Goal: Task Accomplishment & Management: Complete application form

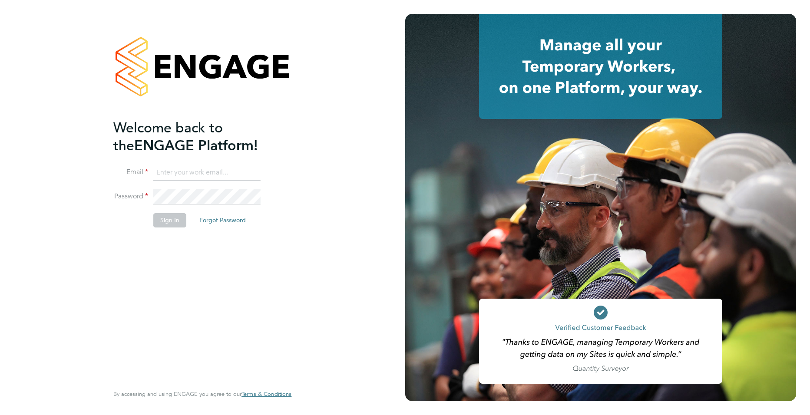
click at [191, 170] on input at bounding box center [206, 173] width 107 height 16
type input "joe.turner@huntereducation.co.uk"
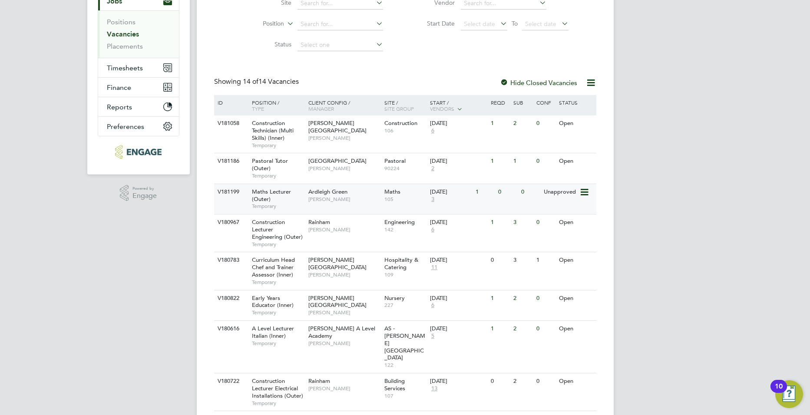
scroll to position [323, 0]
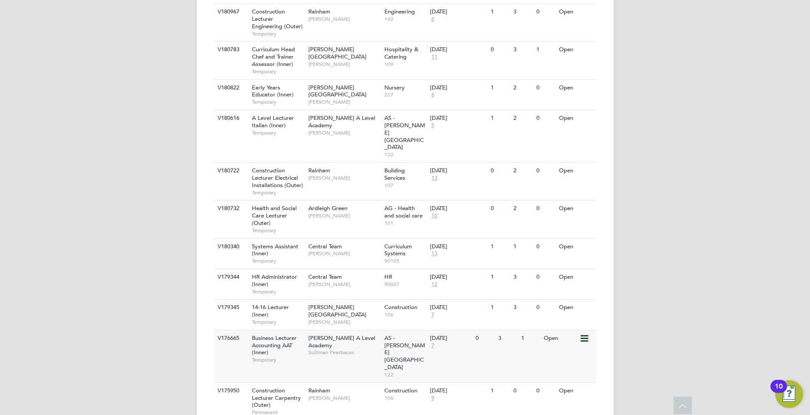
click at [331, 335] on span "[PERSON_NAME] A Level Academy" at bounding box center [341, 342] width 67 height 15
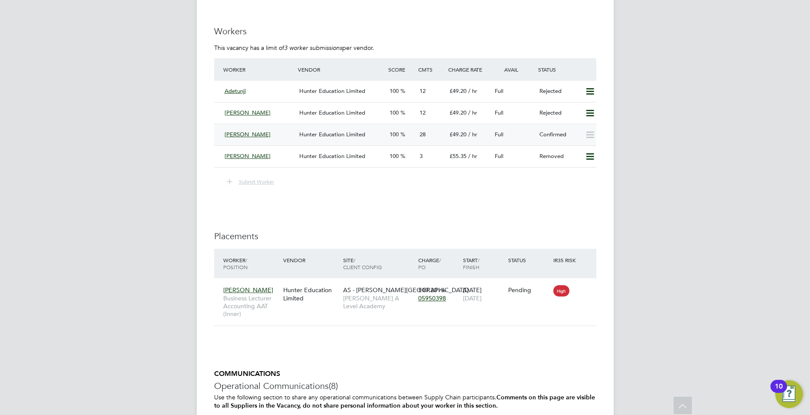
click at [349, 134] on span "Hunter Education Limited" at bounding box center [332, 134] width 66 height 7
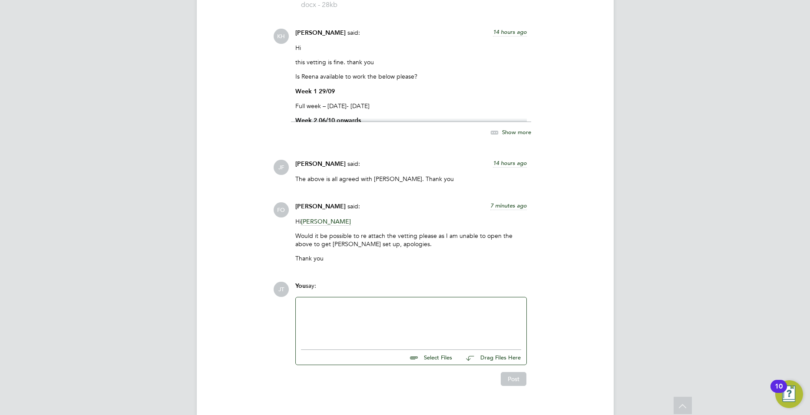
click at [431, 350] on input "file" at bounding box center [456, 356] width 130 height 12
type input "C:\fakepath\Reena DBS New [DATE].pdf"
click at [432, 358] on input "file" at bounding box center [456, 364] width 130 height 12
type input "C:\fakepath\Passpport Reena New.pdf"
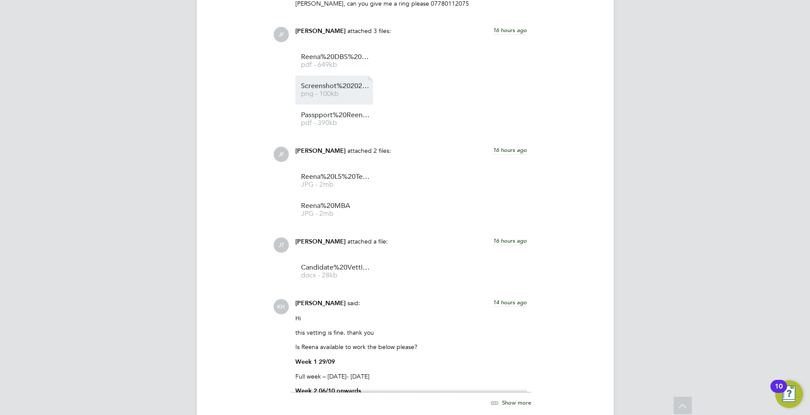
click at [342, 83] on span "Screenshot%202025-09-01%20at%2011.15.38" at bounding box center [336, 86] width 70 height 7
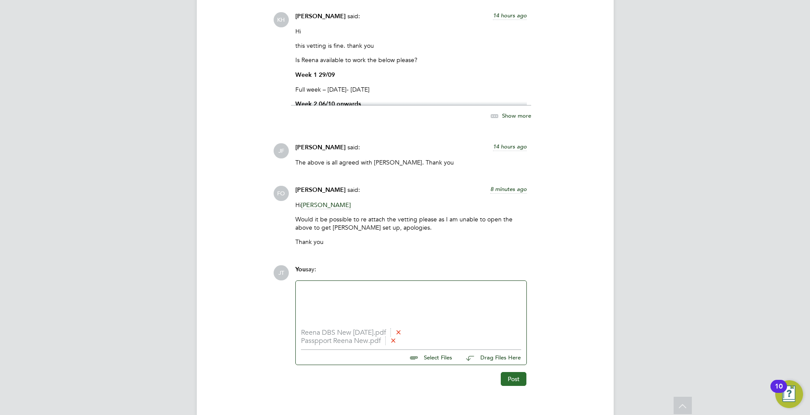
click at [520, 372] on button "Post" at bounding box center [514, 379] width 26 height 14
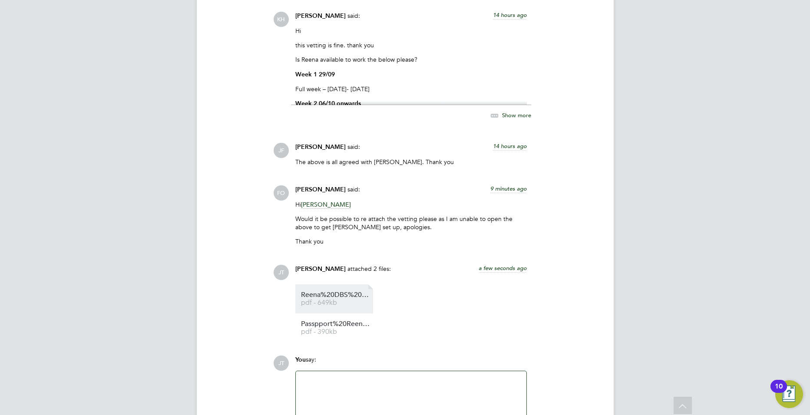
click at [337, 292] on link "Reena%20DBS%20New%2022.02.2021 pdf - 649kb" at bounding box center [336, 299] width 70 height 14
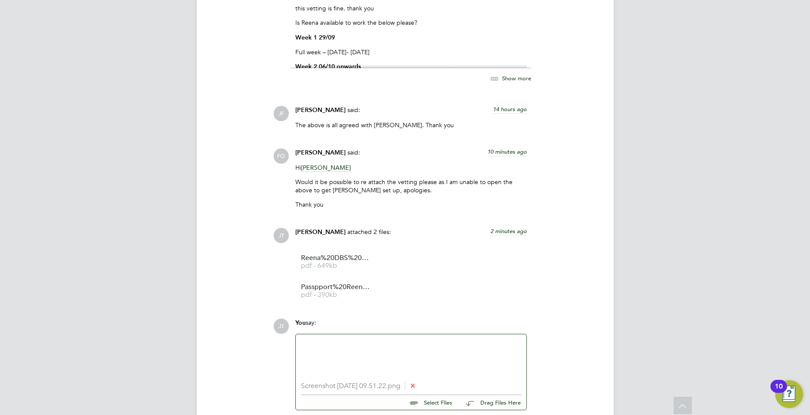
scroll to position [2982, 0]
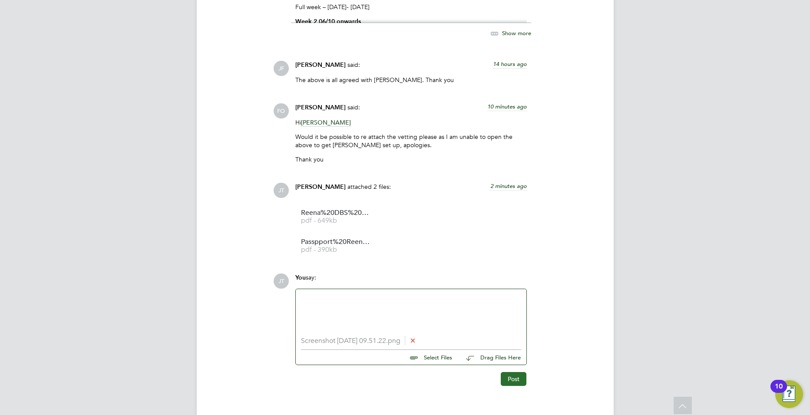
click at [515, 372] on button "Post" at bounding box center [514, 379] width 26 height 14
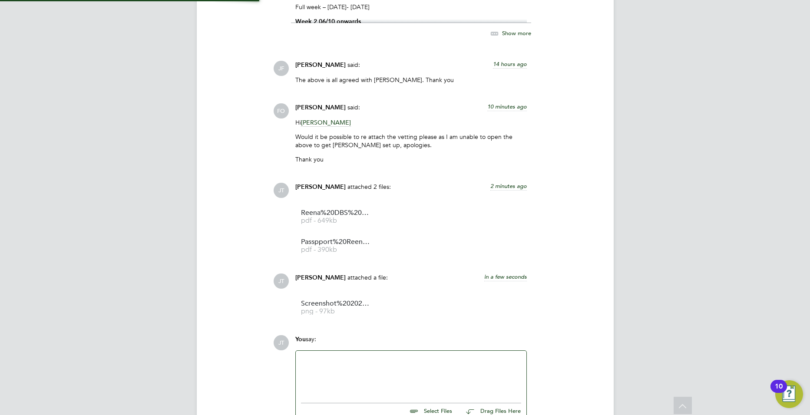
scroll to position [2982, 0]
